Goal: Find specific page/section: Find specific page/section

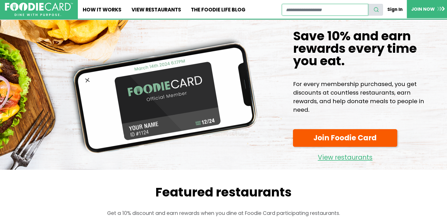
click at [346, 11] on input "restaurant search" at bounding box center [325, 10] width 86 height 12
type input "********"
click at [376, 10] on icon "search" at bounding box center [376, 10] width 6 height 6
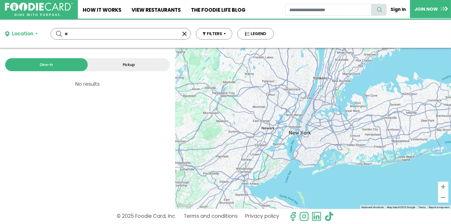
type input "*"
type input "**********"
click at [58, 32] on div "**********" at bounding box center [121, 33] width 140 height 11
click at [59, 33] on div "**********" at bounding box center [121, 33] width 140 height 11
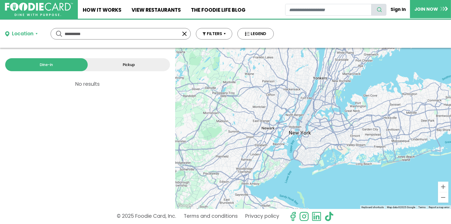
drag, startPoint x: 99, startPoint y: 117, endPoint x: 115, endPoint y: 123, distance: 17.6
click at [103, 118] on div "Dine-in Pickup 0 results for: [GEOGRAPHIC_DATA] [DEMOGRAPHIC_DATA] seafood amer…" at bounding box center [87, 128] width 175 height 161
click at [125, 134] on div "Dine-in Pickup 0 results for: [GEOGRAPHIC_DATA] [DEMOGRAPHIC_DATA] seafood amer…" at bounding box center [87, 128] width 175 height 161
click at [127, 64] on link "Pickup" at bounding box center [129, 64] width 83 height 13
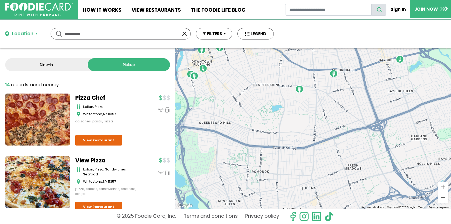
drag, startPoint x: 236, startPoint y: 184, endPoint x: 215, endPoint y: 74, distance: 112.0
click at [215, 74] on div "To navigate, press the arrow keys." at bounding box center [313, 128] width 276 height 161
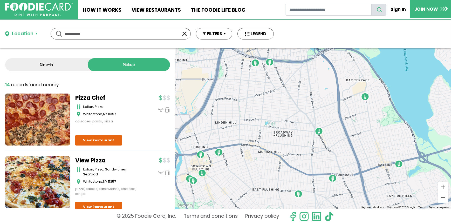
drag, startPoint x: 317, startPoint y: 93, endPoint x: 320, endPoint y: 191, distance: 98.4
click at [320, 193] on div "To navigate, press the arrow keys." at bounding box center [313, 128] width 276 height 161
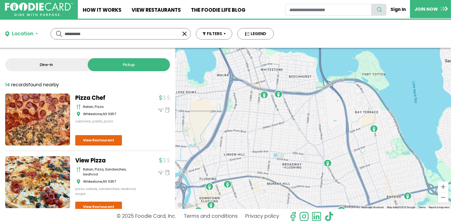
drag, startPoint x: 285, startPoint y: 125, endPoint x: 293, endPoint y: 158, distance: 33.8
click at [293, 158] on div "To navigate, press the arrow keys." at bounding box center [313, 128] width 276 height 161
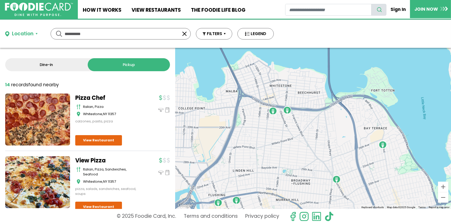
drag, startPoint x: 282, startPoint y: 128, endPoint x: 291, endPoint y: 145, distance: 19.2
click at [291, 145] on div "To navigate, press the arrow keys." at bounding box center [313, 128] width 276 height 161
click at [288, 110] on img "Pizza Chef" at bounding box center [287, 110] width 8 height 8
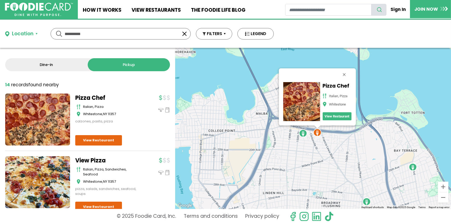
click at [345, 73] on button "Close" at bounding box center [344, 74] width 12 height 12
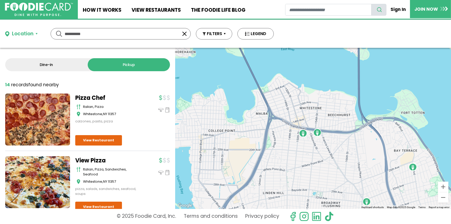
click at [302, 135] on img "View Pizza" at bounding box center [303, 133] width 8 height 8
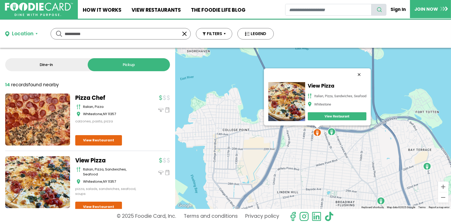
click at [359, 73] on button "Close" at bounding box center [359, 74] width 12 height 12
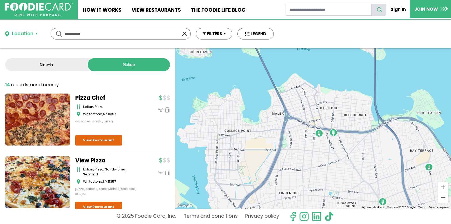
click at [309, 159] on div "To navigate, press the arrow keys." at bounding box center [313, 128] width 276 height 161
